Goal: Navigation & Orientation: Find specific page/section

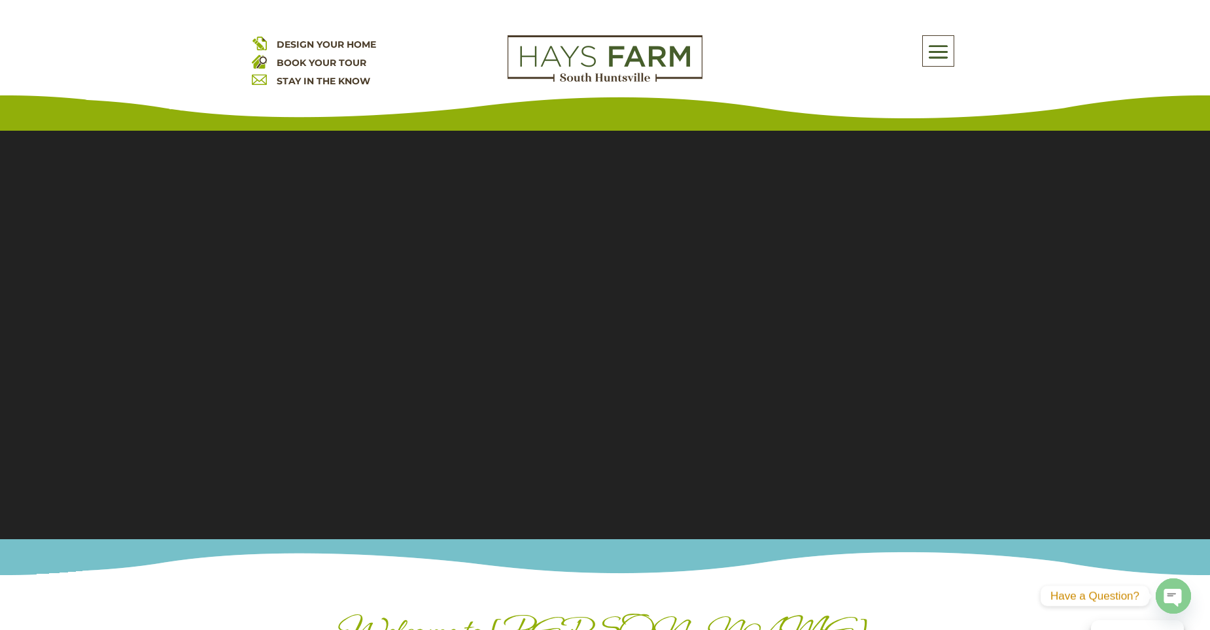
click at [946, 50] on span at bounding box center [937, 52] width 31 height 30
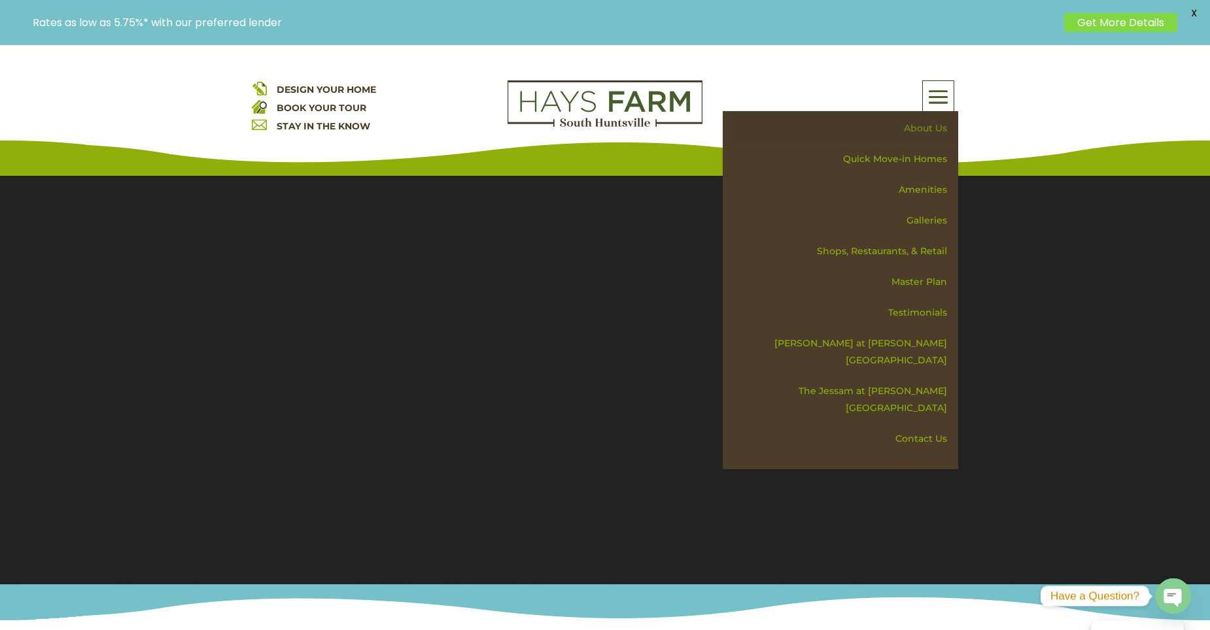
click at [929, 135] on link "About Us" at bounding box center [845, 128] width 226 height 31
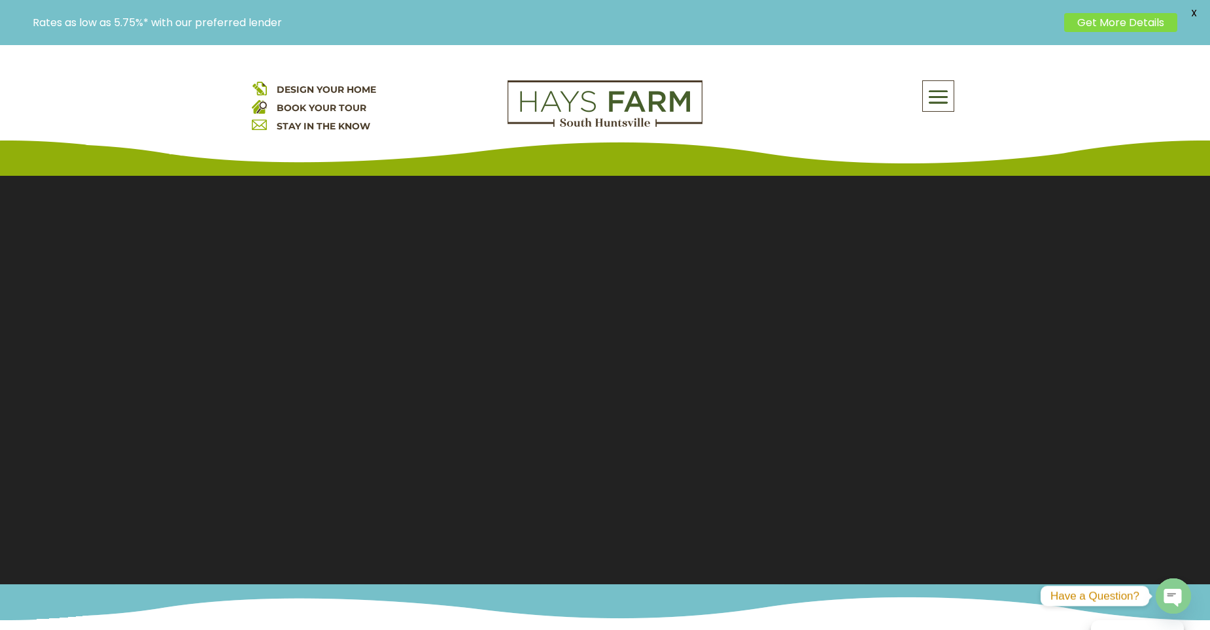
click at [937, 101] on span at bounding box center [937, 97] width 31 height 30
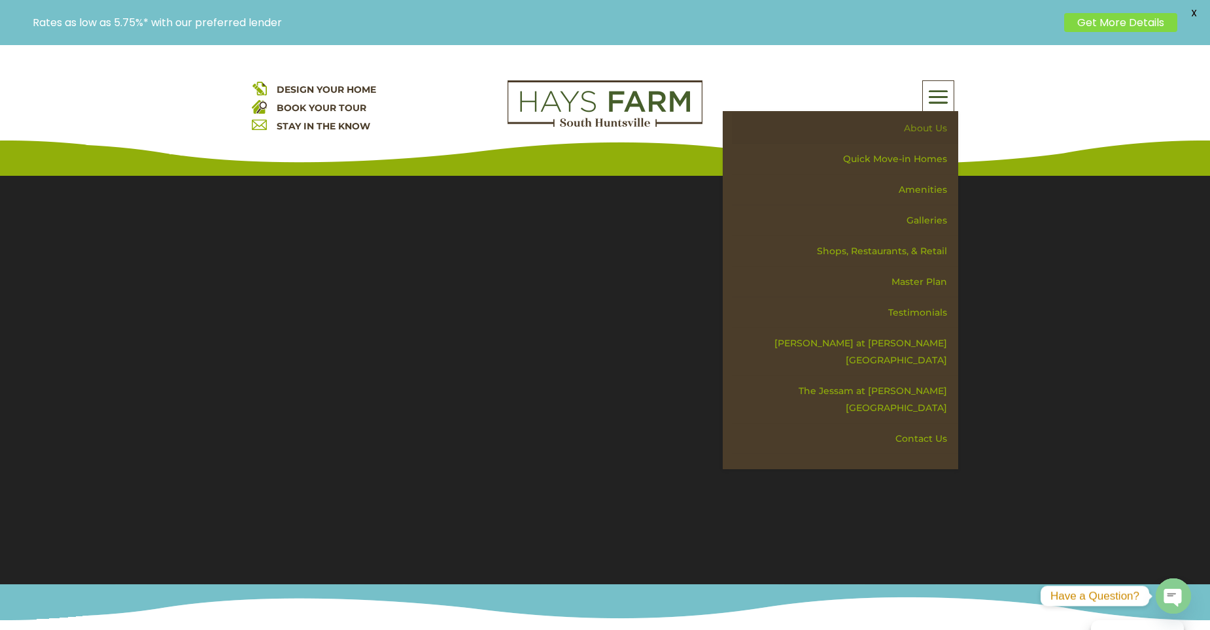
click at [919, 127] on link "About Us" at bounding box center [845, 128] width 226 height 31
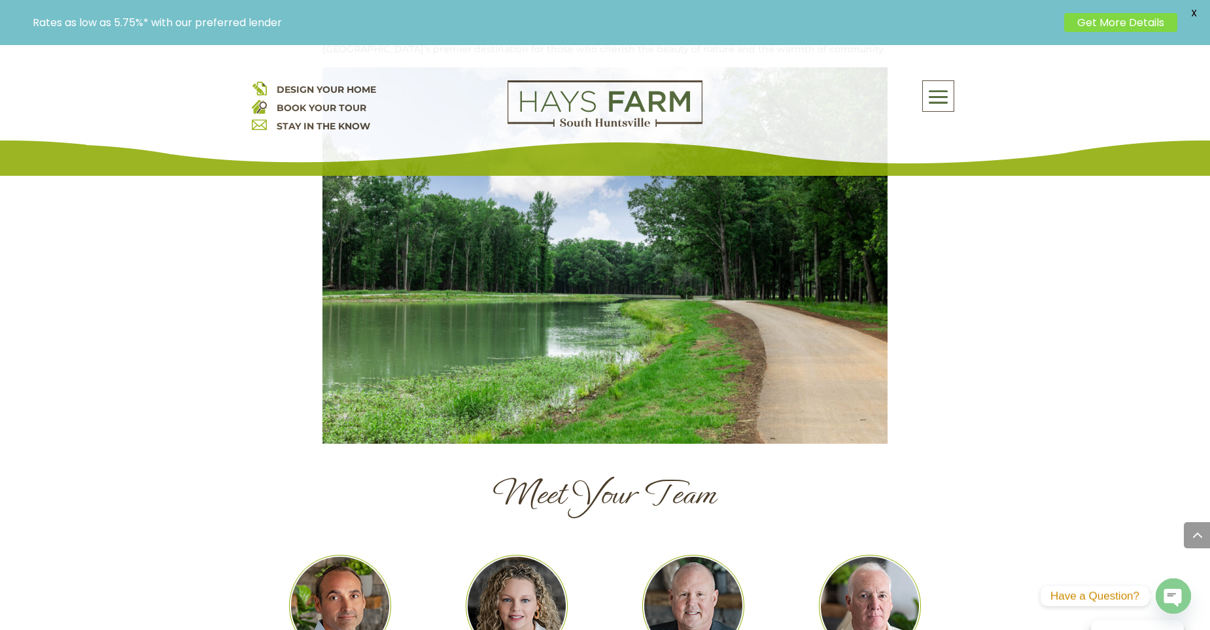
scroll to position [1177, 0]
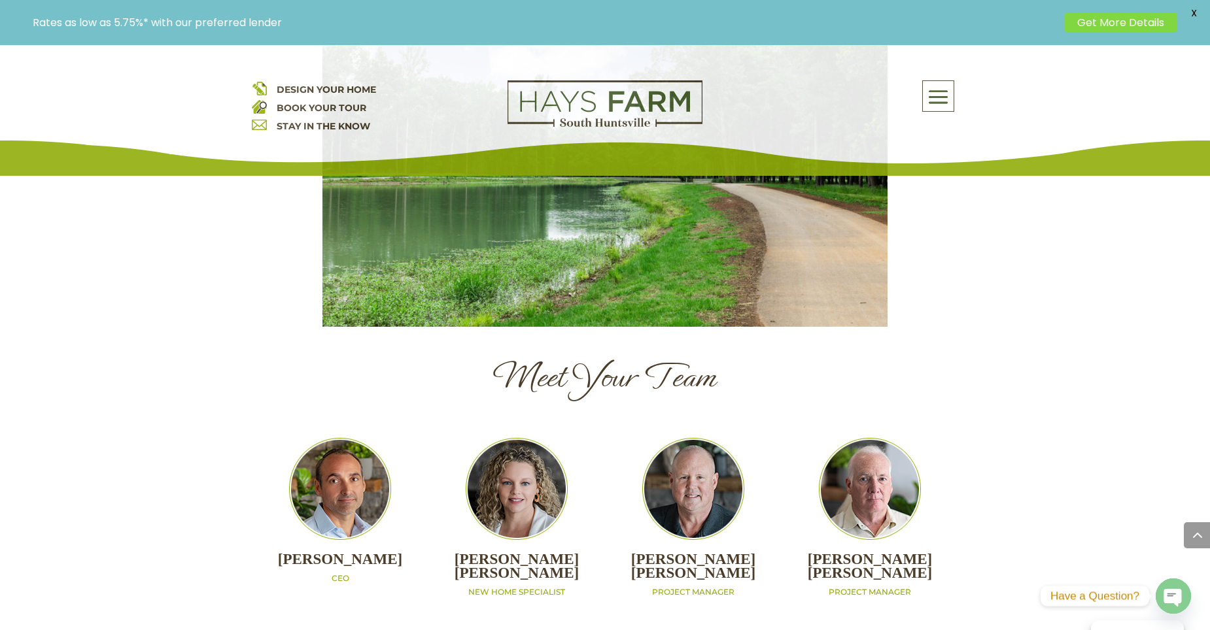
click at [935, 97] on span at bounding box center [937, 97] width 31 height 30
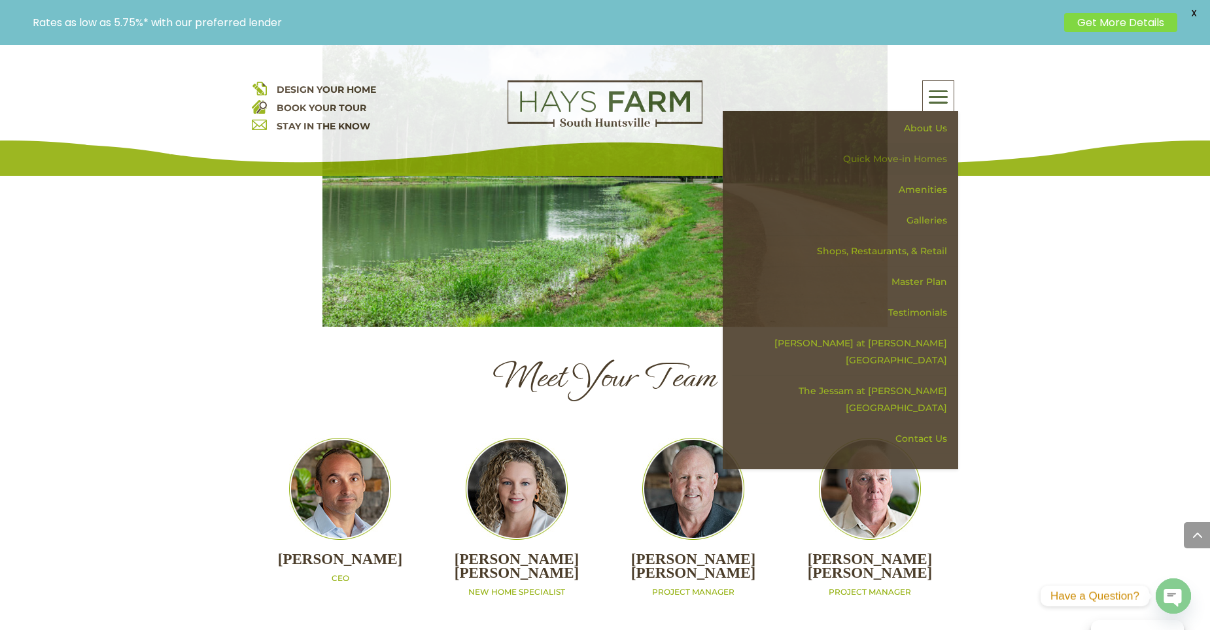
click at [903, 162] on link "Quick Move-in Homes" at bounding box center [845, 159] width 226 height 31
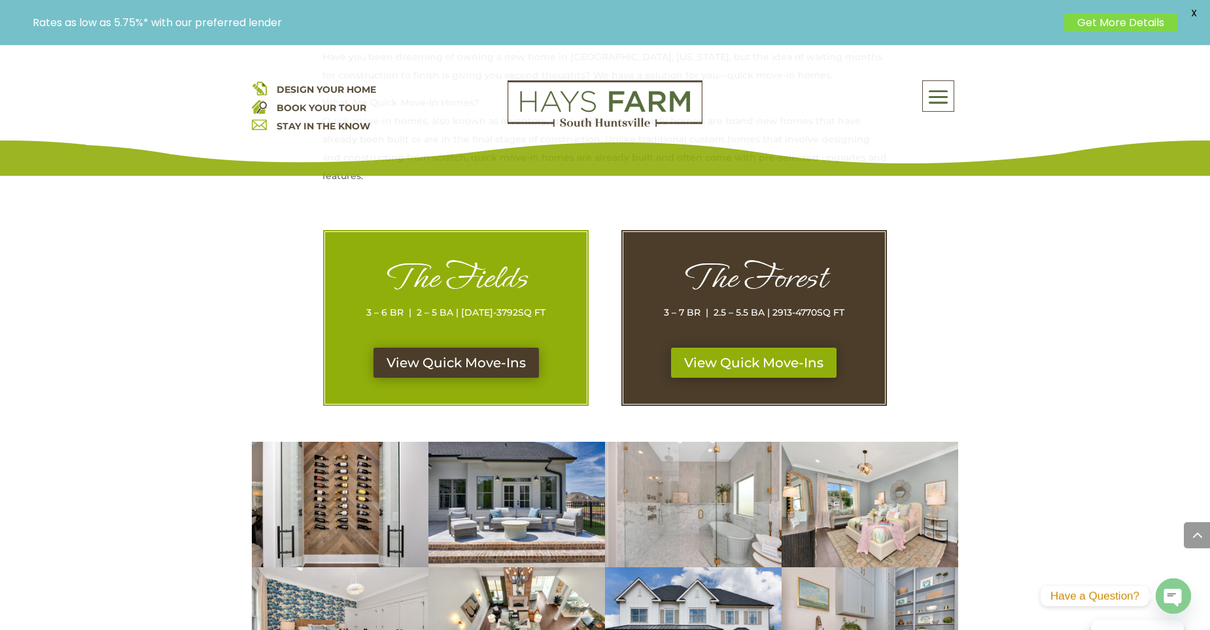
scroll to position [588, 0]
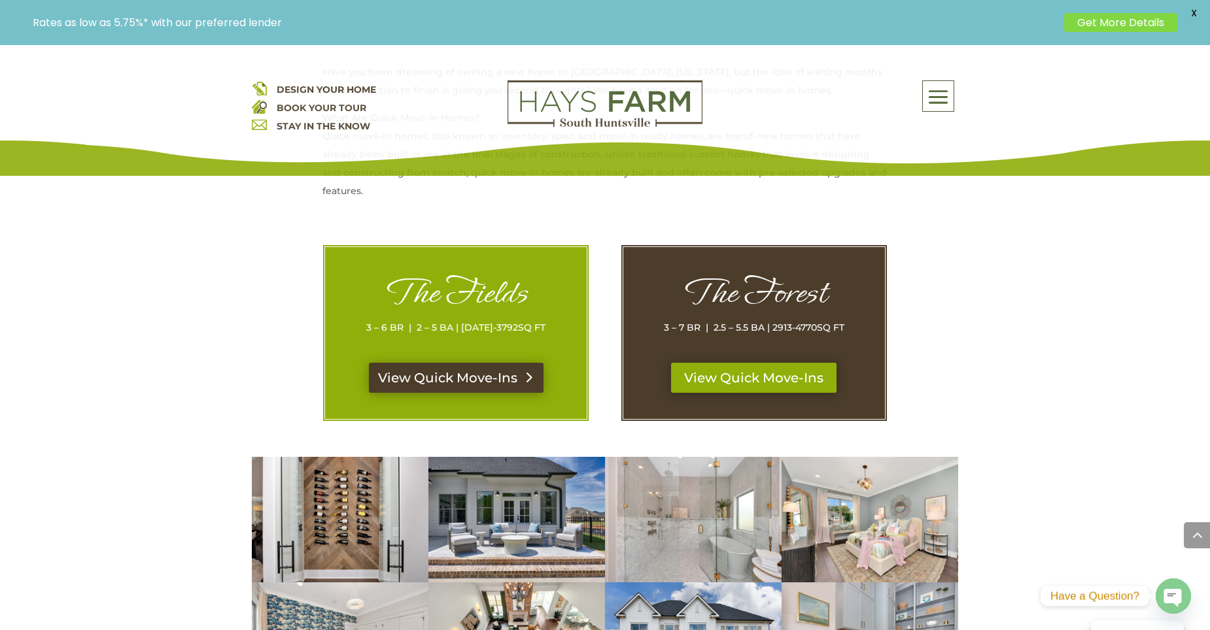
click at [452, 381] on link "View Quick Move-Ins" at bounding box center [456, 378] width 175 height 30
click at [776, 367] on link "View Quick Move-Ins" at bounding box center [753, 378] width 175 height 30
